Goal: Task Accomplishment & Management: Use online tool/utility

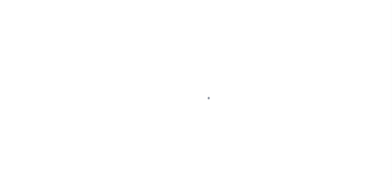
select select "NW2"
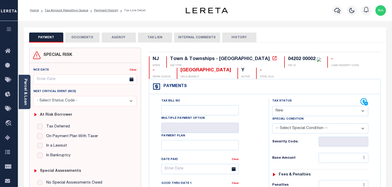
drag, startPoint x: 152, startPoint y: 69, endPoint x: 208, endPoint y: 70, distance: 56.0
click at [208, 70] on div "[GEOGRAPHIC_DATA]" at bounding box center [205, 71] width 51 height 6
copy div "[GEOGRAPHIC_DATA]"
click at [25, 100] on link "Parcel & Loan" at bounding box center [25, 92] width 4 height 27
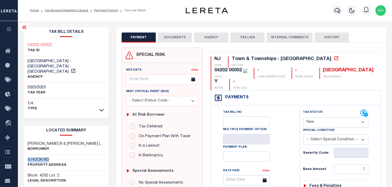
drag, startPoint x: 28, startPoint y: 153, endPoint x: 52, endPoint y: 153, distance: 24.2
click at [52, 158] on h3 "S HOOK RD" at bounding box center [47, 160] width 39 height 5
copy h3 "S HOOK RD"
click at [67, 9] on link "Tax Amount Reporting Queue" at bounding box center [67, 10] width 44 height 3
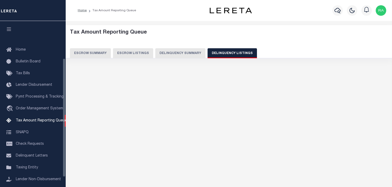
select select
select select "100"
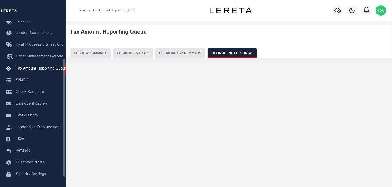
select select "100"
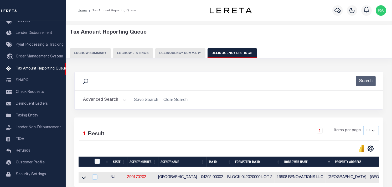
click at [121, 99] on button "Advanced Search" at bounding box center [105, 100] width 44 height 10
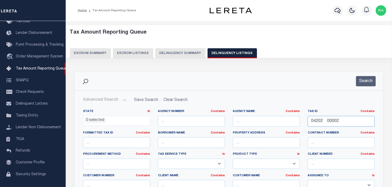
click at [318, 124] on input "04202 00002" at bounding box center [341, 121] width 67 height 11
paste input "303 00005"
type input "04303 00005"
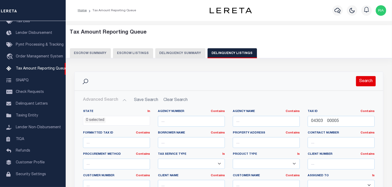
click at [363, 82] on button "Search" at bounding box center [366, 81] width 20 height 10
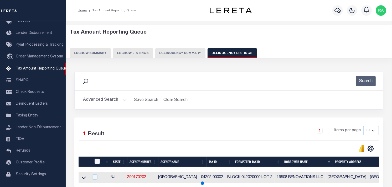
scroll to position [52, 0]
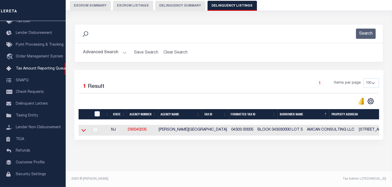
click at [83, 129] on icon at bounding box center [83, 130] width 4 height 3
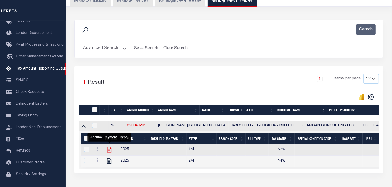
click at [109, 151] on icon "" at bounding box center [109, 150] width 7 height 7
checkbox input "true"
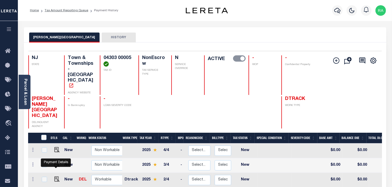
checkbox input "true"
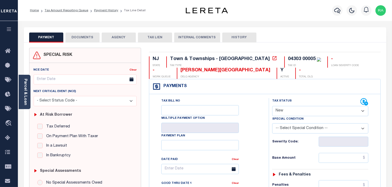
click at [288, 111] on select "- Select Status Code - Open Due/Unpaid Paid Incomplete No Tax Due Internal Refu…" at bounding box center [320, 111] width 96 height 10
select select "PYD"
click at [272, 106] on select "- Select Status Code - Open Due/Unpaid Paid Incomplete No Tax Due Internal Refu…" at bounding box center [320, 111] width 96 height 10
type input "08/13/2025"
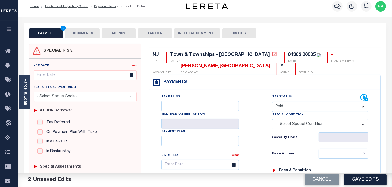
scroll to position [58, 0]
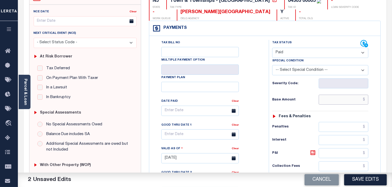
click at [332, 101] on input "text" at bounding box center [344, 100] width 50 height 10
click at [379, 86] on div "Tax Status Status" at bounding box center [322, 156] width 114 height 232
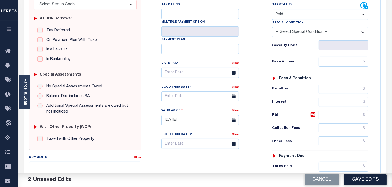
scroll to position [117, 0]
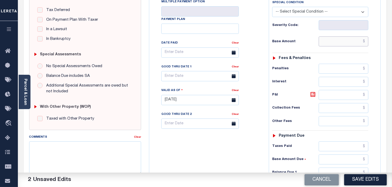
click at [356, 43] on input "text" at bounding box center [344, 42] width 50 height 10
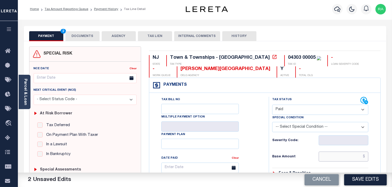
scroll to position [0, 0]
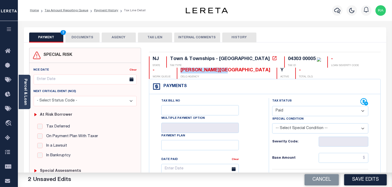
drag, startPoint x: 151, startPoint y: 70, endPoint x: 203, endPoint y: 72, distance: 52.1
click at [203, 72] on div "NJ STATE Town & Townships - NJ TAX TYPE 04303 00005 TAX ID - LOAN SEVERITY CODE…" at bounding box center [265, 67] width 232 height 23
copy div "[PERSON_NAME][GEOGRAPHIC_DATA]"
click at [23, 100] on link "Parcel & Loan" at bounding box center [25, 92] width 4 height 27
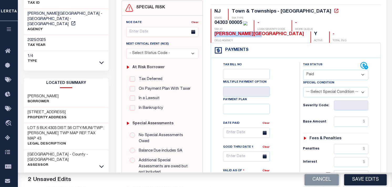
scroll to position [58, 0]
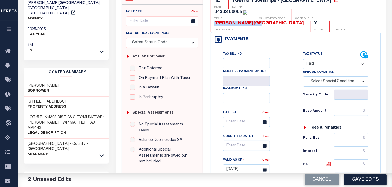
drag, startPoint x: 27, startPoint y: 96, endPoint x: 70, endPoint y: 96, distance: 42.6
click at [70, 97] on div "7 SICKLERVILLE RD Property Address" at bounding box center [66, 105] width 85 height 16
copy h3 "7 SICKLERVILLE RD"
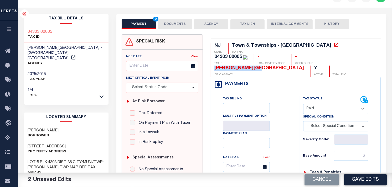
scroll to position [0, 0]
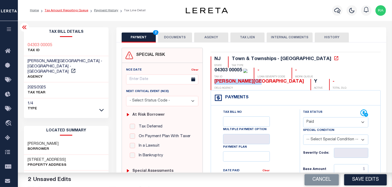
click at [59, 11] on link "Tax Amount Reporting Queue" at bounding box center [67, 10] width 44 height 3
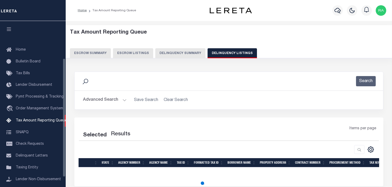
select select "100"
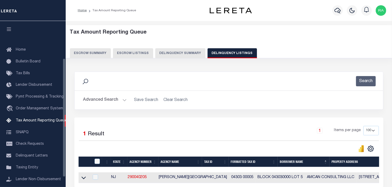
scroll to position [52, 0]
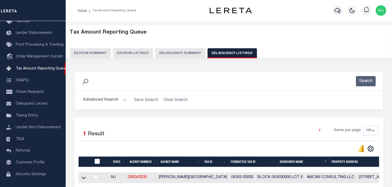
click at [121, 101] on button "Advanced Search" at bounding box center [105, 100] width 44 height 10
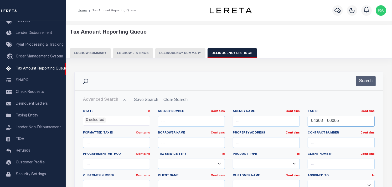
click at [319, 123] on input "04303 00005" at bounding box center [341, 121] width 67 height 11
paste input "3421 00008 C001"
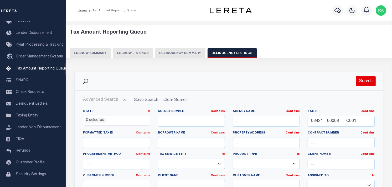
click at [363, 83] on button "Search" at bounding box center [366, 81] width 20 height 10
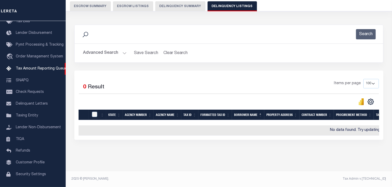
scroll to position [51, 0]
click at [122, 48] on button "Advanced Search" at bounding box center [105, 53] width 44 height 10
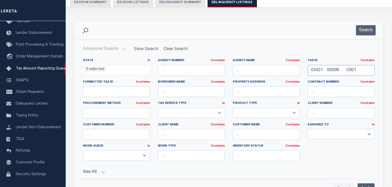
click at [326, 69] on input "03421 00008 C001" at bounding box center [341, 70] width 67 height 11
paste input "4"
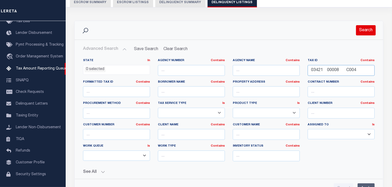
type input "03421 00008 C004"
click at [367, 34] on button "Search" at bounding box center [366, 30] width 20 height 10
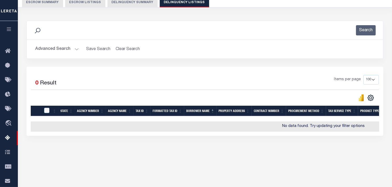
click at [198, 90] on div "Selected 0 Result Items per page 10 25 50 100 500" at bounding box center [205, 88] width 356 height 27
click at [200, 86] on div "Items per page 10 25 50 100 500" at bounding box center [249, 82] width 259 height 14
